Goal: Task Accomplishment & Management: Manage account settings

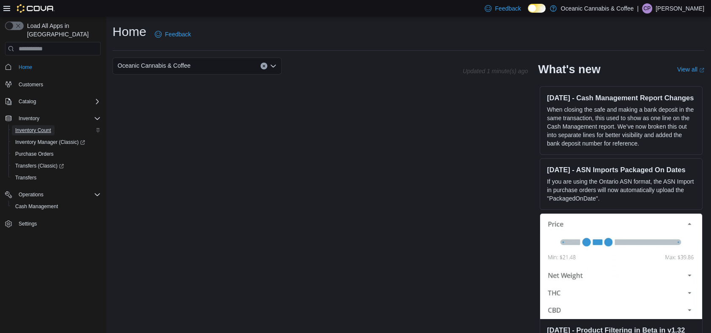
click at [41, 127] on span "Inventory Count" at bounding box center [33, 130] width 36 height 7
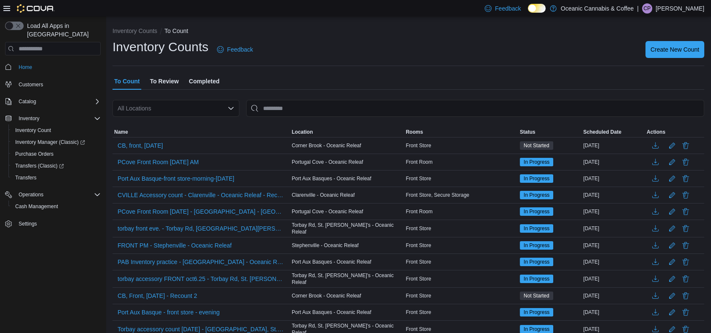
click at [164, 79] on span "To Review" at bounding box center [164, 81] width 29 height 17
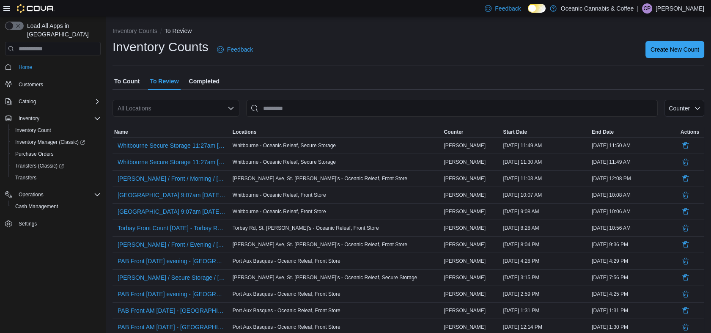
click at [168, 106] on div "All Locations" at bounding box center [175, 108] width 127 height 17
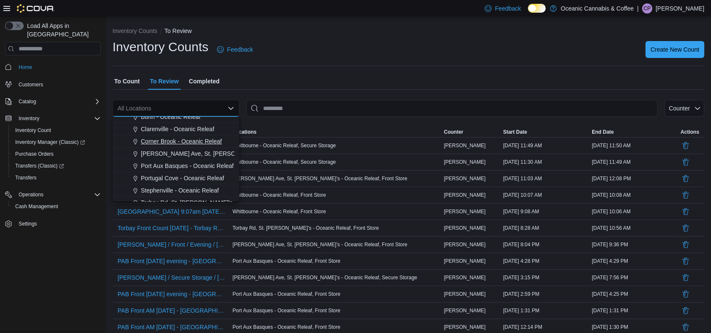
scroll to position [50, 0]
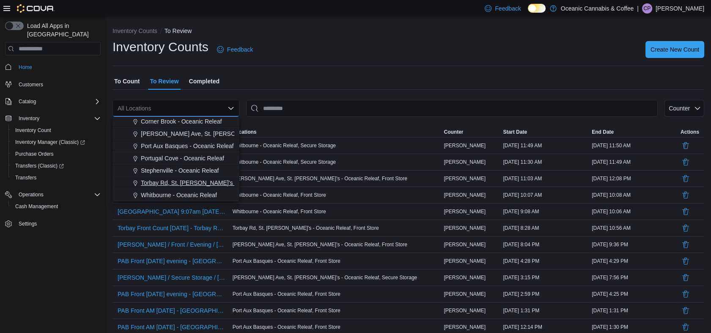
click at [182, 181] on span "Torbay Rd, St. [PERSON_NAME]'s - Oceanic Releaf" at bounding box center [210, 182] width 138 height 8
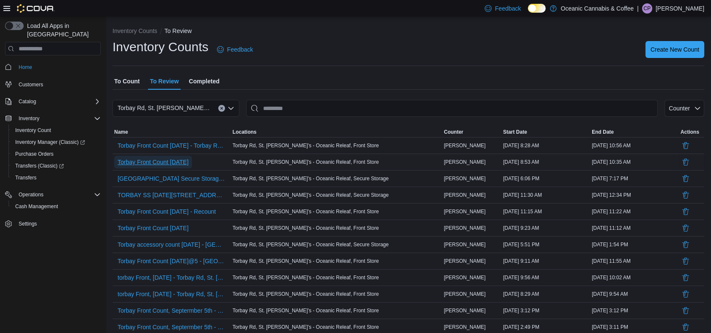
click at [189, 162] on span "Torbay Front Count [DATE]" at bounding box center [153, 162] width 71 height 8
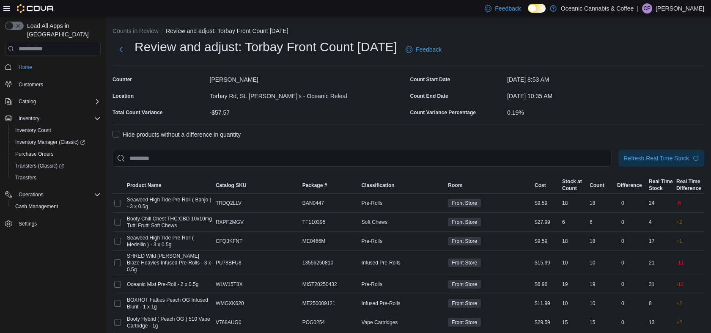
click at [112, 135] on label "Hide products without a difference in quantity" at bounding box center [176, 134] width 128 height 10
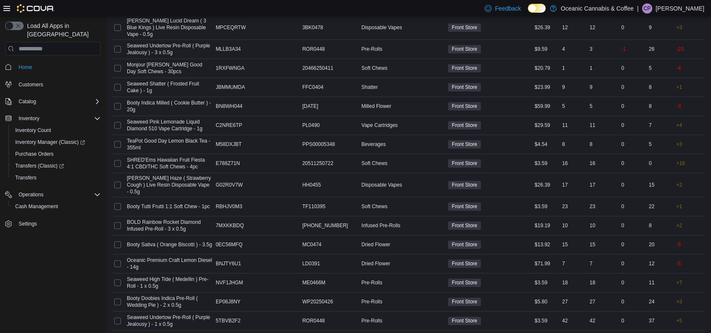
scroll to position [2122, 0]
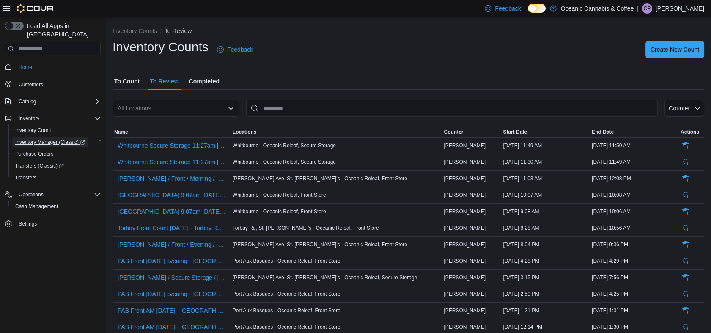
click at [51, 139] on span "Inventory Manager (Classic)" at bounding box center [50, 142] width 70 height 7
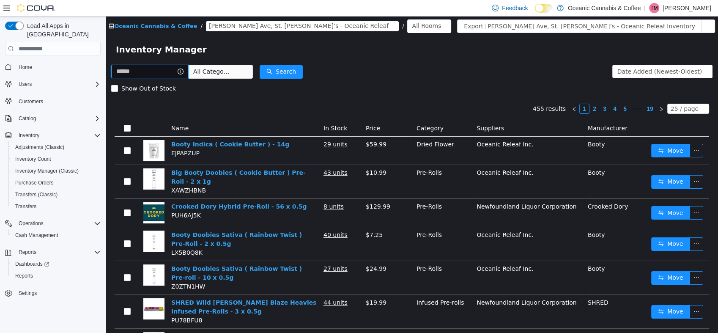
click at [151, 72] on input "text" at bounding box center [149, 72] width 77 height 14
type input "*********"
